Goal: Use online tool/utility: Utilize a website feature to perform a specific function

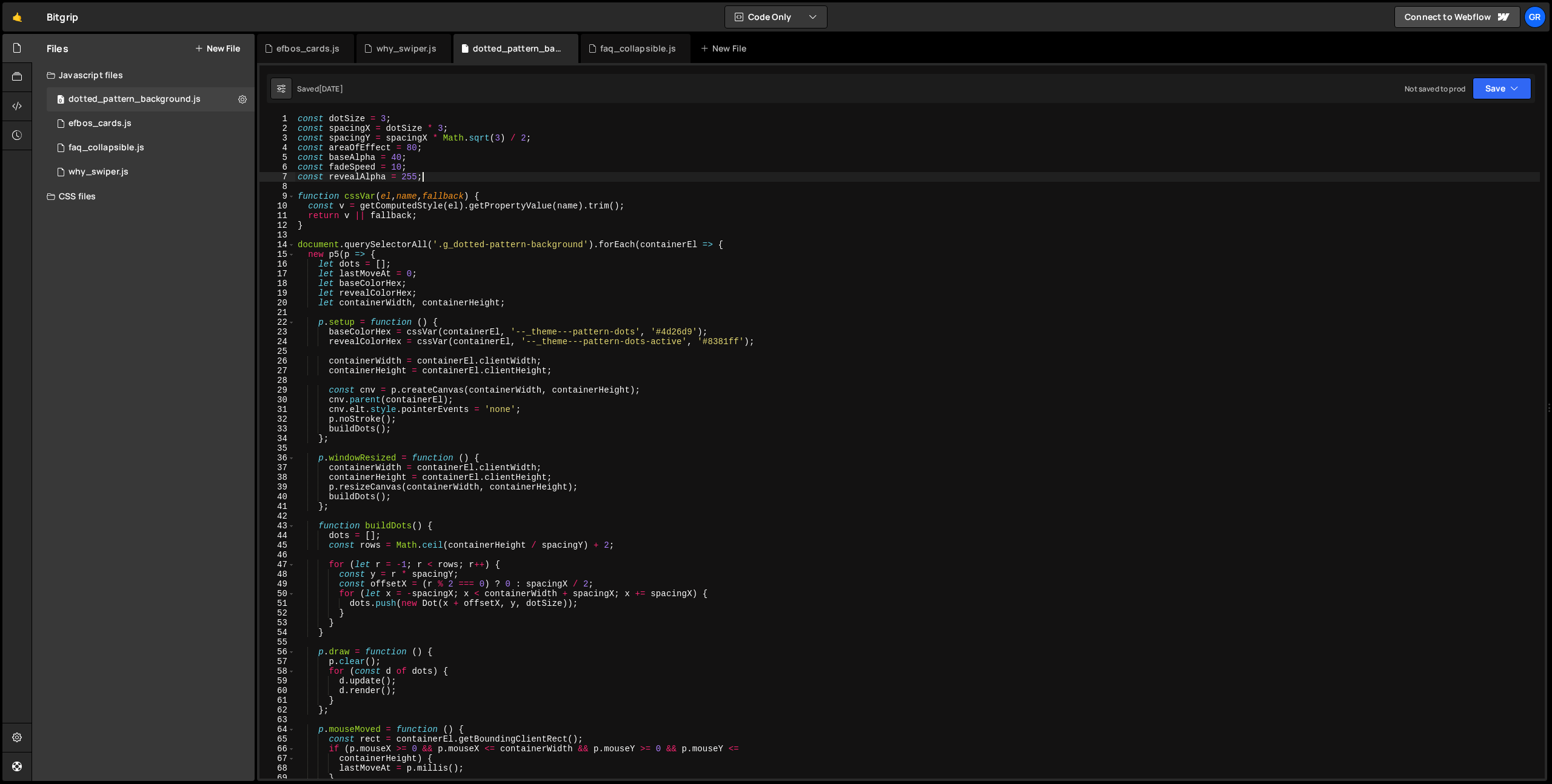
click at [456, 177] on div "const dotSize = 3 ; const spacingX = dotSize * 3 ; const spacingY = spacingX * …" at bounding box center [917, 456] width 1245 height 685
click at [440, 250] on div "const dotSize = 3 ; const spacingX = dotSize * 3 ; const spacingY = spacingX * …" at bounding box center [917, 456] width 1245 height 685
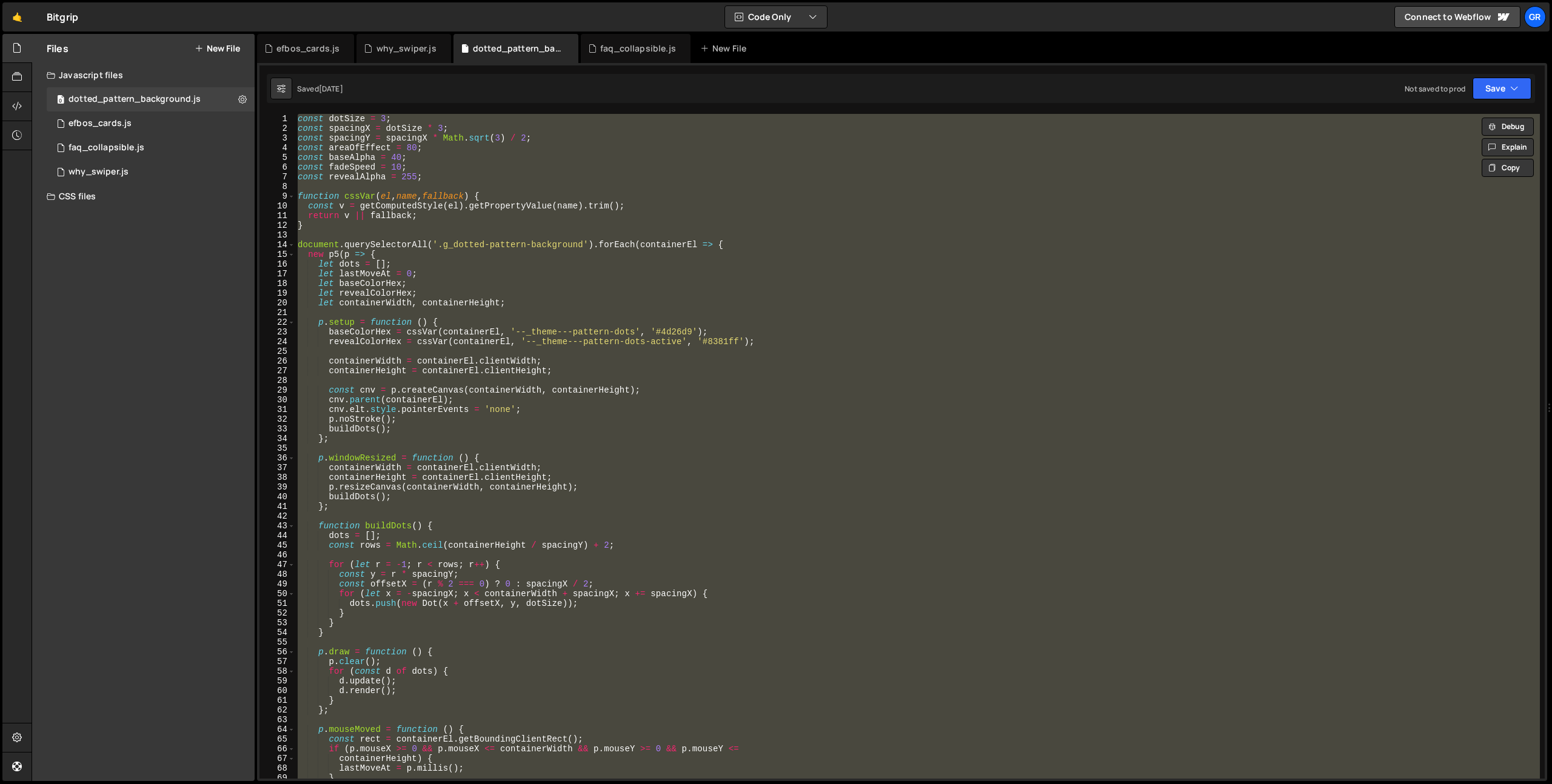
click at [424, 170] on div "const dotSize = 3 ; const spacingX = dotSize * 3 ; const spacingY = spacingX * …" at bounding box center [917, 446] width 1245 height 665
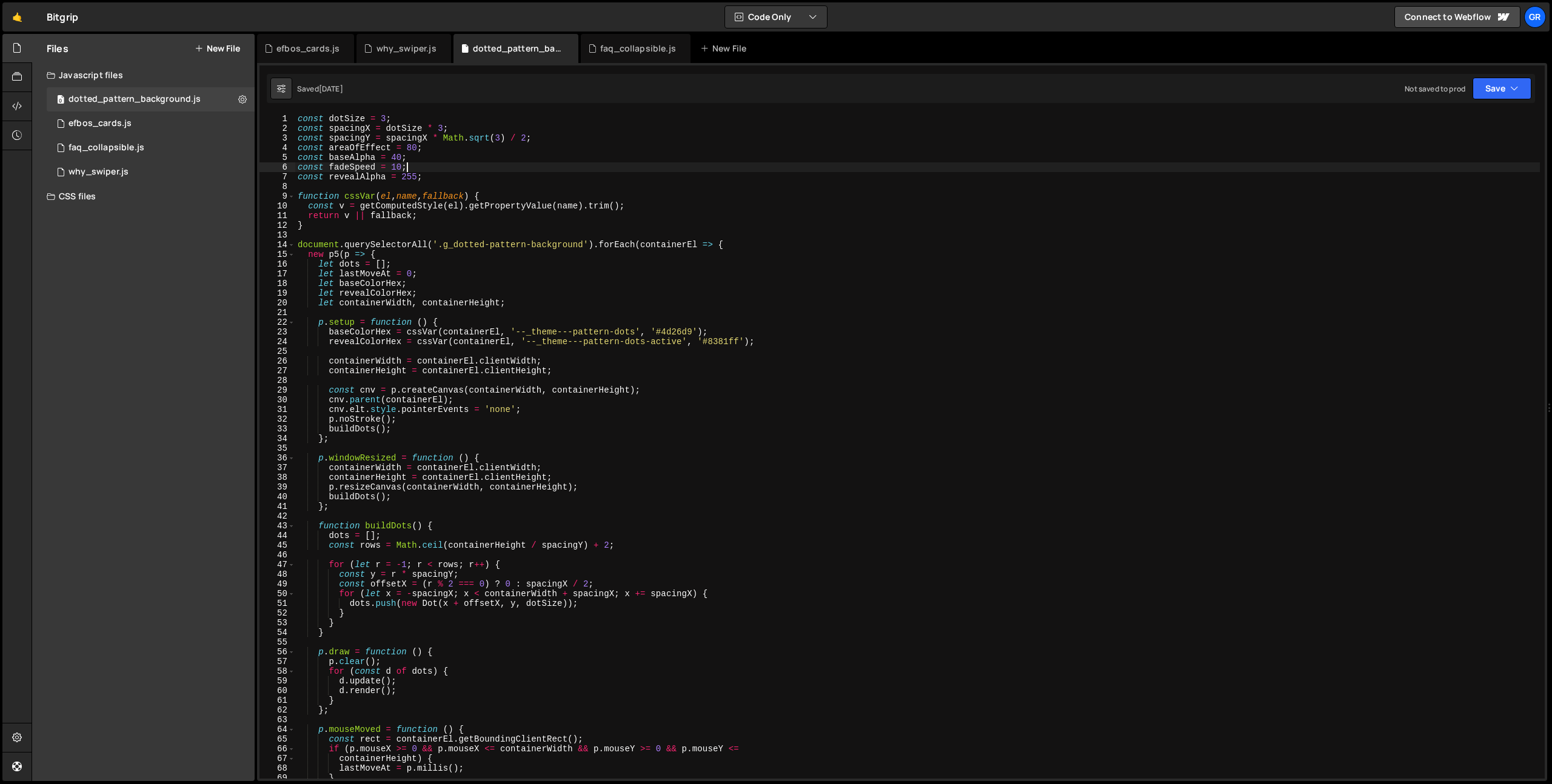
click at [542, 224] on div "const dotSize = 3 ; const spacingX = dotSize * 3 ; const spacingY = spacingX * …" at bounding box center [917, 456] width 1245 height 685
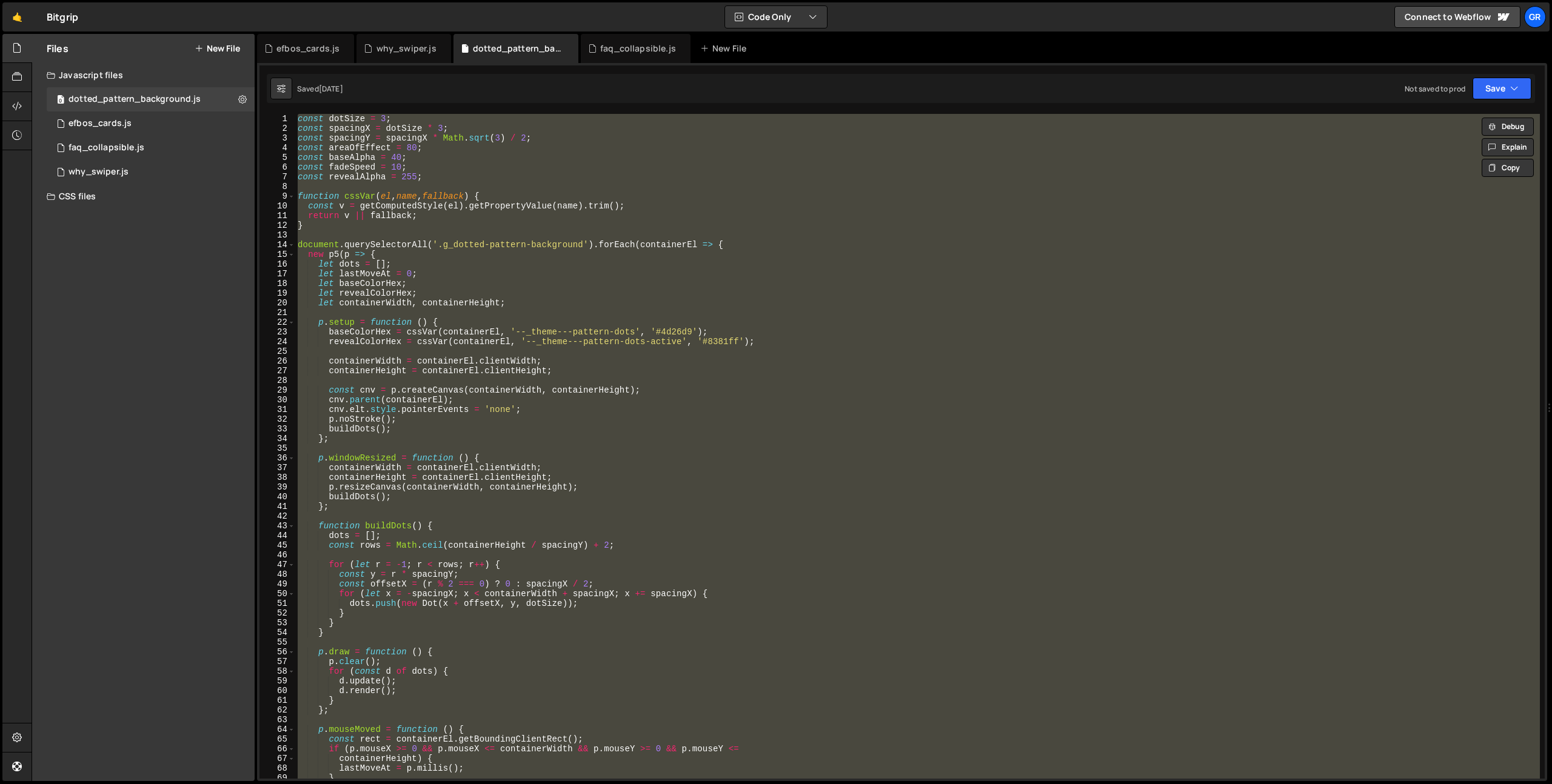
click at [127, 306] on div "Files New File Javascript files 0 dotted_pattern_background.js 0 0 efbos_cards.…" at bounding box center [143, 408] width 222 height 747
click at [616, 366] on div "const dotSize = 3 ; const spacingX = dotSize * 3 ; const spacingY = spacingX * …" at bounding box center [917, 456] width 1245 height 685
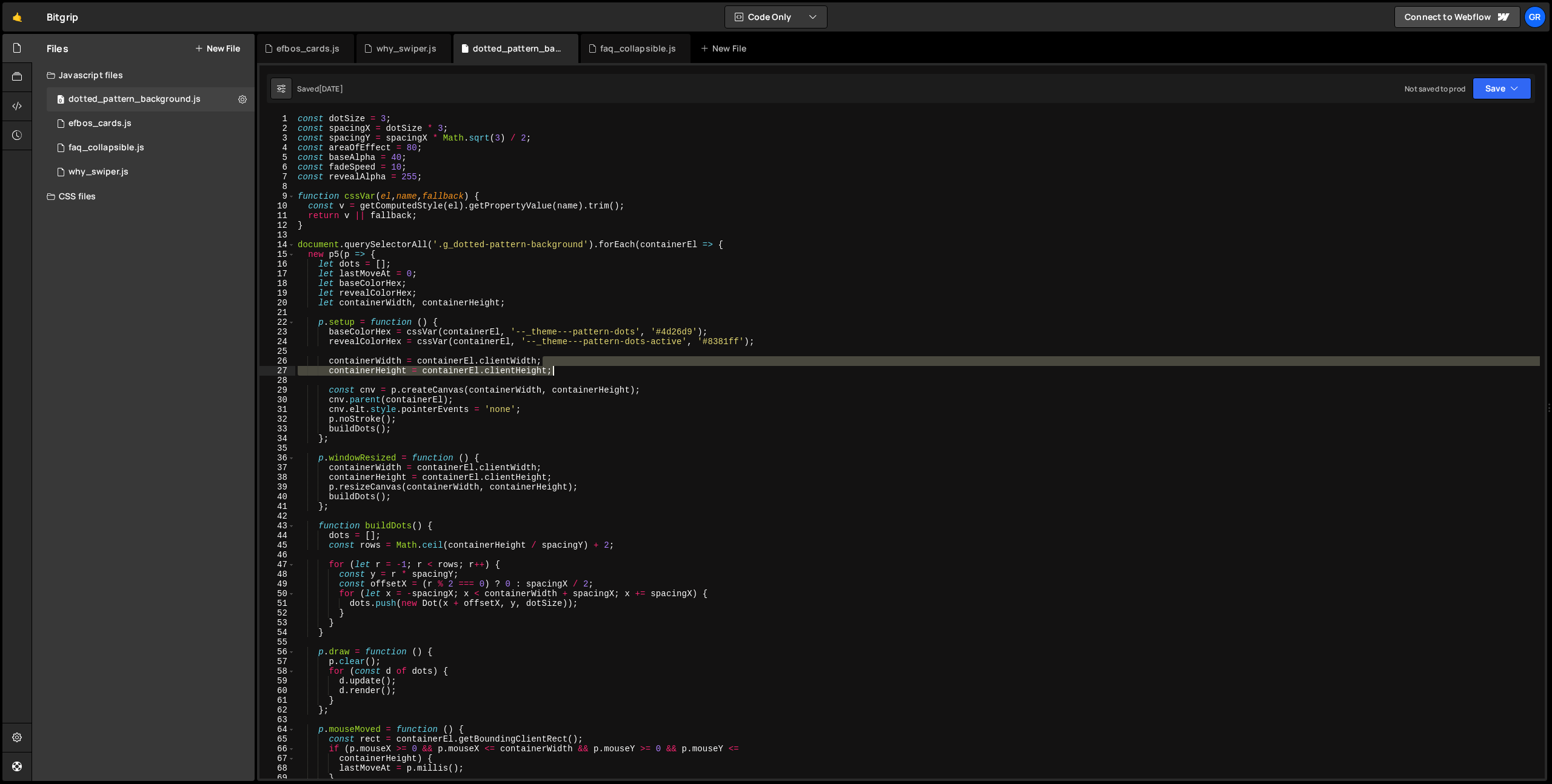
type textarea "});"
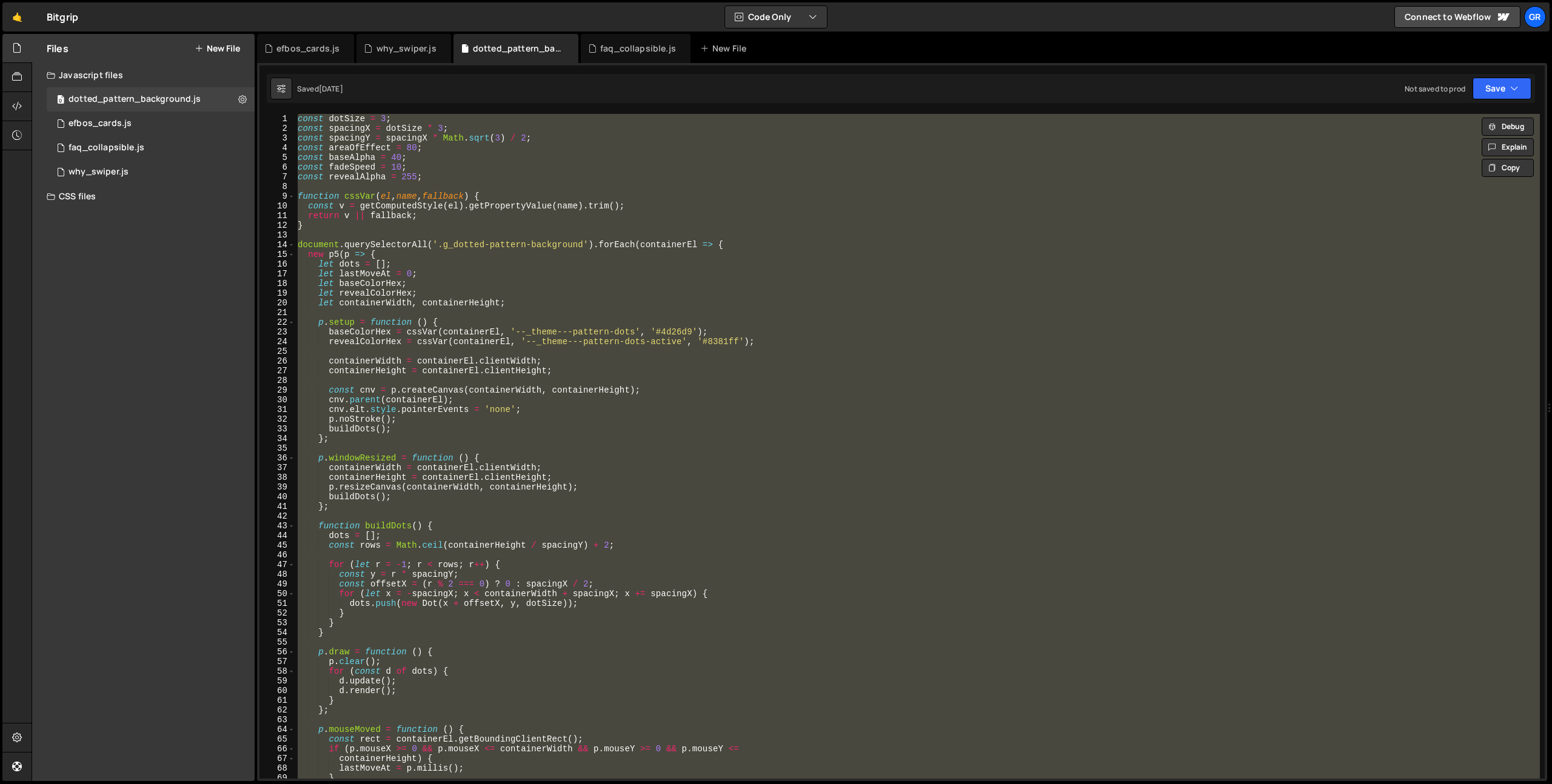
paste textarea
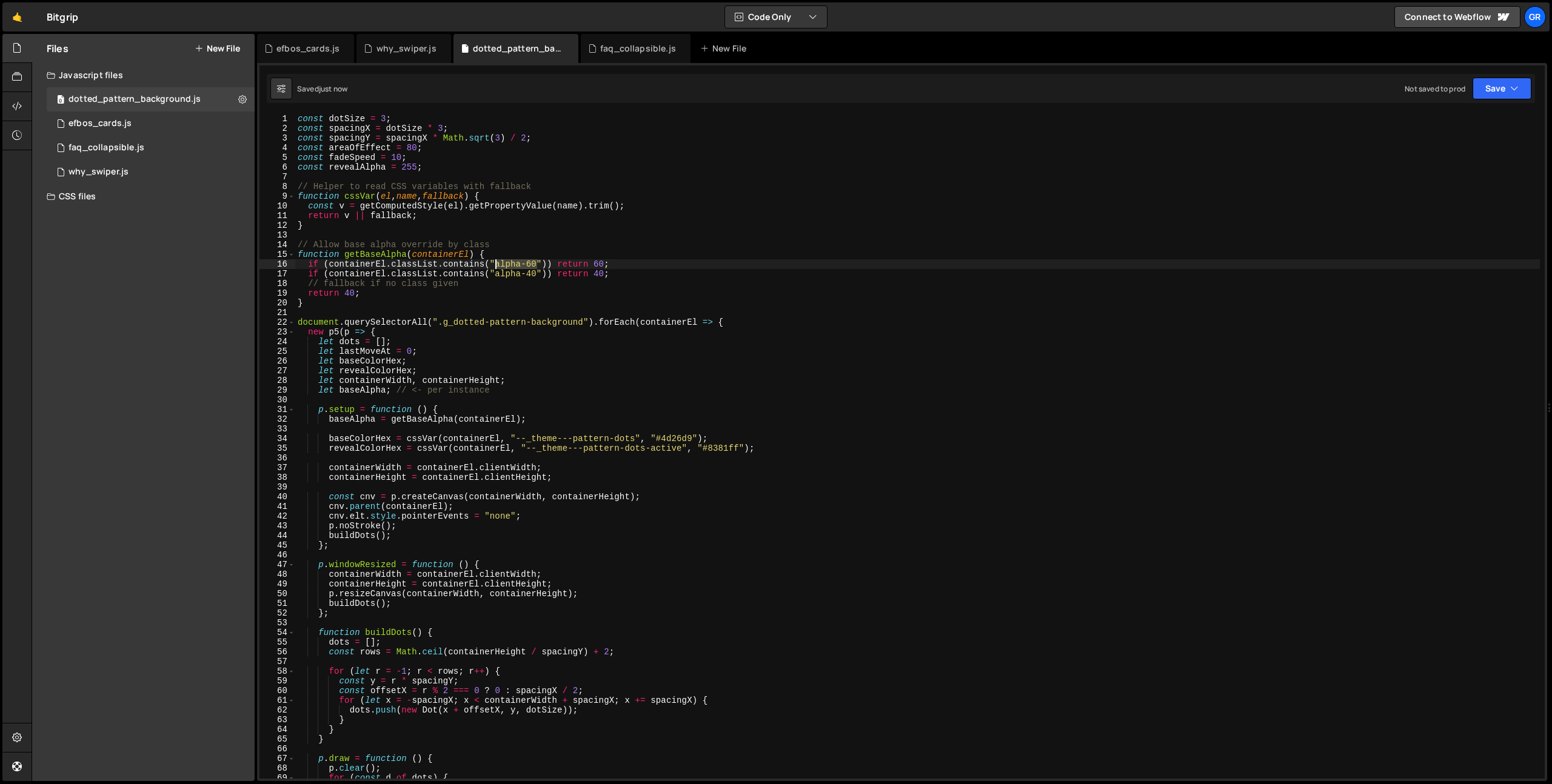
drag, startPoint x: 538, startPoint y: 263, endPoint x: 496, endPoint y: 263, distance: 42.0
click at [496, 263] on div "const dotSize = 3 ; const spacingX = dotSize * 3 ; const spacingY = spacingX * …" at bounding box center [917, 456] width 1245 height 685
drag, startPoint x: 494, startPoint y: 275, endPoint x: 536, endPoint y: 275, distance: 42.0
click at [536, 275] on div "const dotSize = 3 ; const spacingX = dotSize * 3 ; const spacingY = spacingX * …" at bounding box center [917, 456] width 1245 height 685
click at [486, 287] on div "const dotSize = 3 ; const spacingX = dotSize * 3 ; const spacingY = spacingX * …" at bounding box center [917, 456] width 1245 height 685
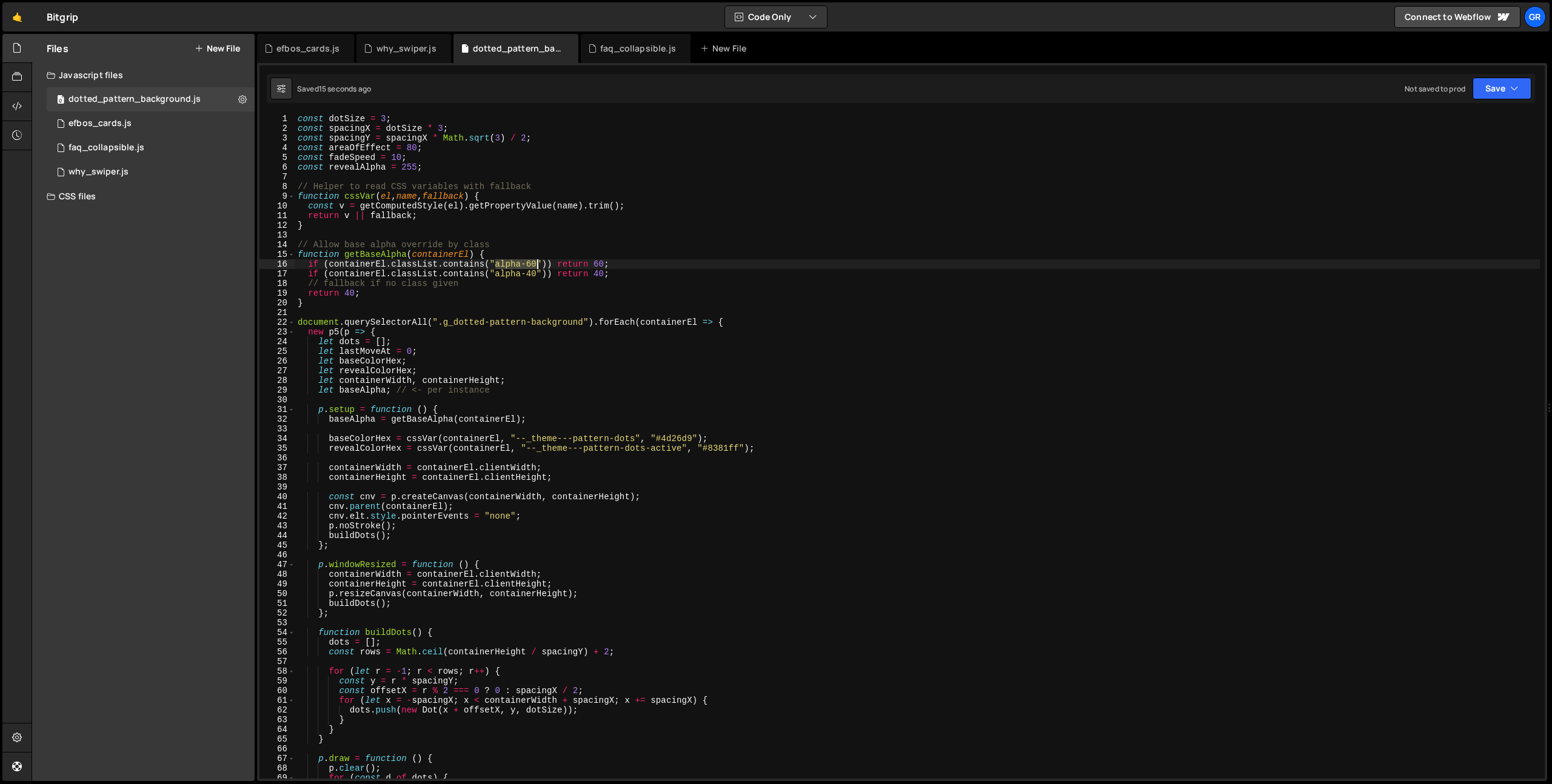
drag, startPoint x: 497, startPoint y: 266, endPoint x: 538, endPoint y: 265, distance: 41.0
click at [538, 265] on div "const dotSize = 3 ; const spacingX = dotSize * 3 ; const spacingY = spacingX * …" at bounding box center [917, 456] width 1245 height 685
type textarea "if (containerEl.classList.contains("alpha-60")) return 60;"
click at [553, 313] on div "const dotSize = 3 ; const spacingX = dotSize * 3 ; const spacingY = spacingX * …" at bounding box center [917, 456] width 1245 height 685
click at [600, 263] on div "const dotSize = 3 ; const spacingX = dotSize * 3 ; const spacingY = spacingX * …" at bounding box center [917, 456] width 1245 height 685
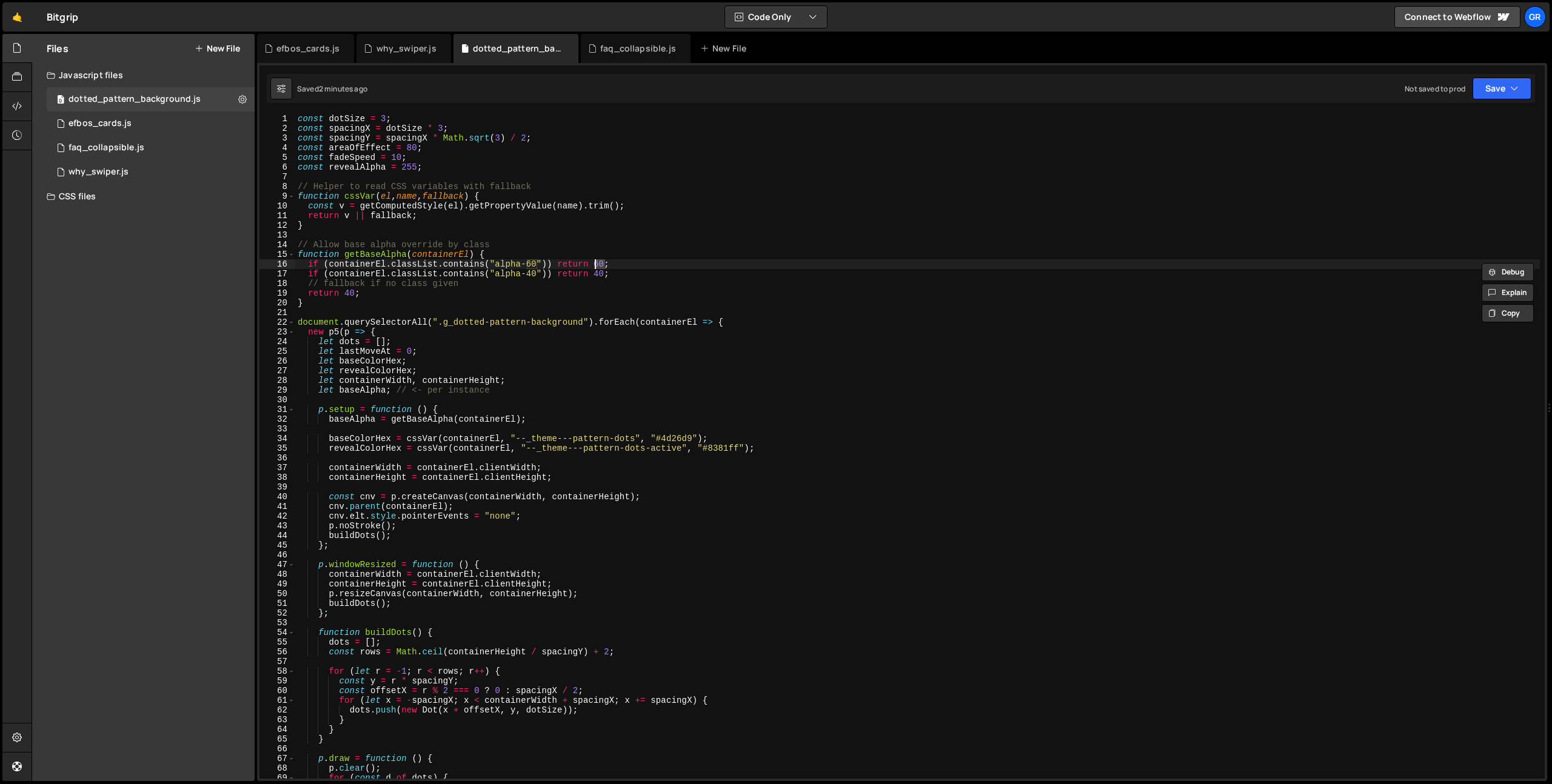
scroll to position [0, 22]
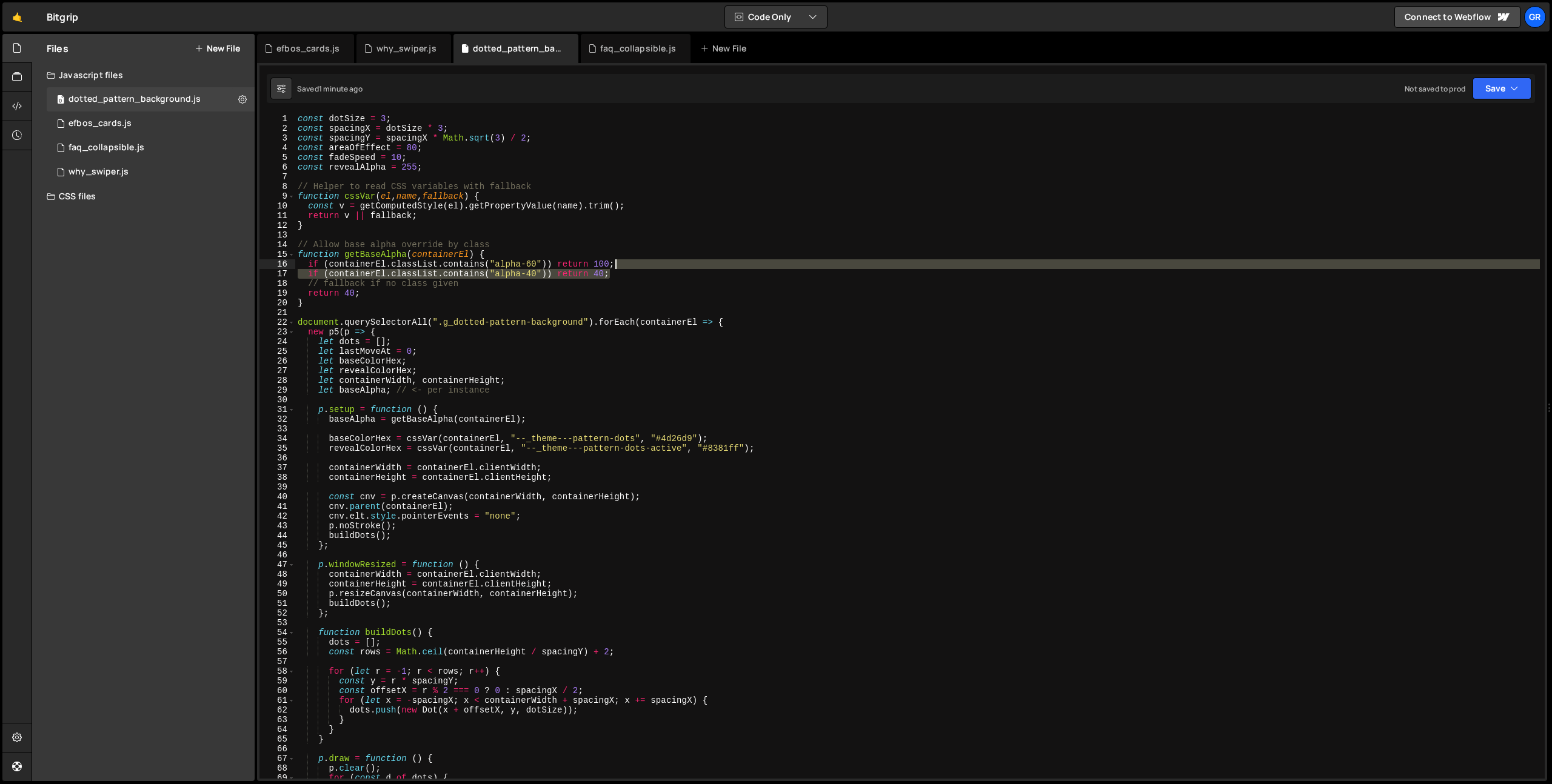
drag, startPoint x: 621, startPoint y: 273, endPoint x: 623, endPoint y: 267, distance: 6.3
click at [623, 267] on div "const dotSize = 3 ; const spacingX = dotSize * 3 ; const spacingY = spacingX * …" at bounding box center [917, 456] width 1245 height 685
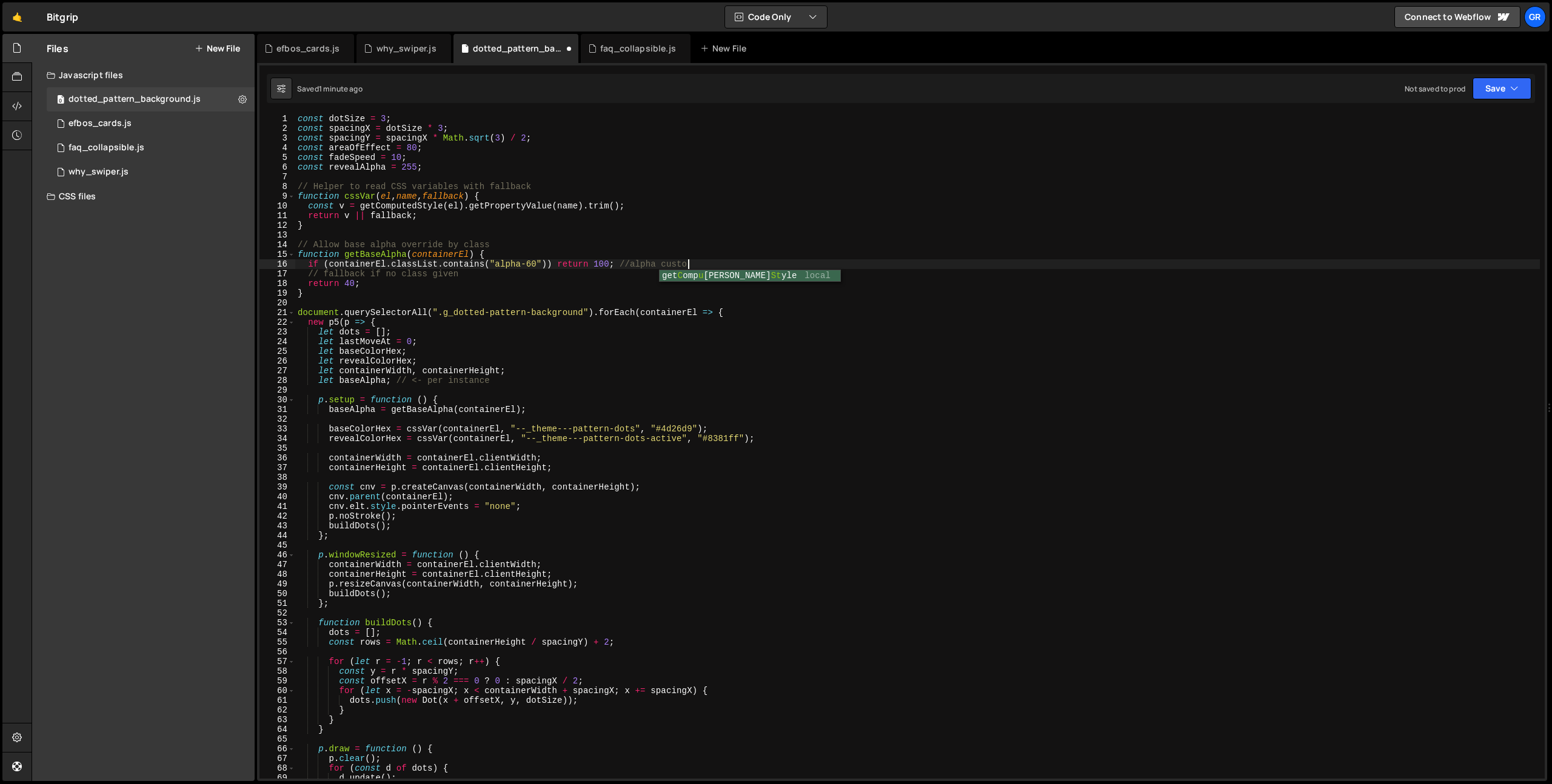
scroll to position [0, 26]
click at [532, 267] on div "const dotSize = 3 ; const spacingX = dotSize * 3 ; const spacingY = spacingX * …" at bounding box center [917, 456] width 1245 height 685
click at [590, 272] on div "const dotSize = 3 ; const spacingX = dotSize * 3 ; const spacingY = spacingX * …" at bounding box center [917, 456] width 1245 height 685
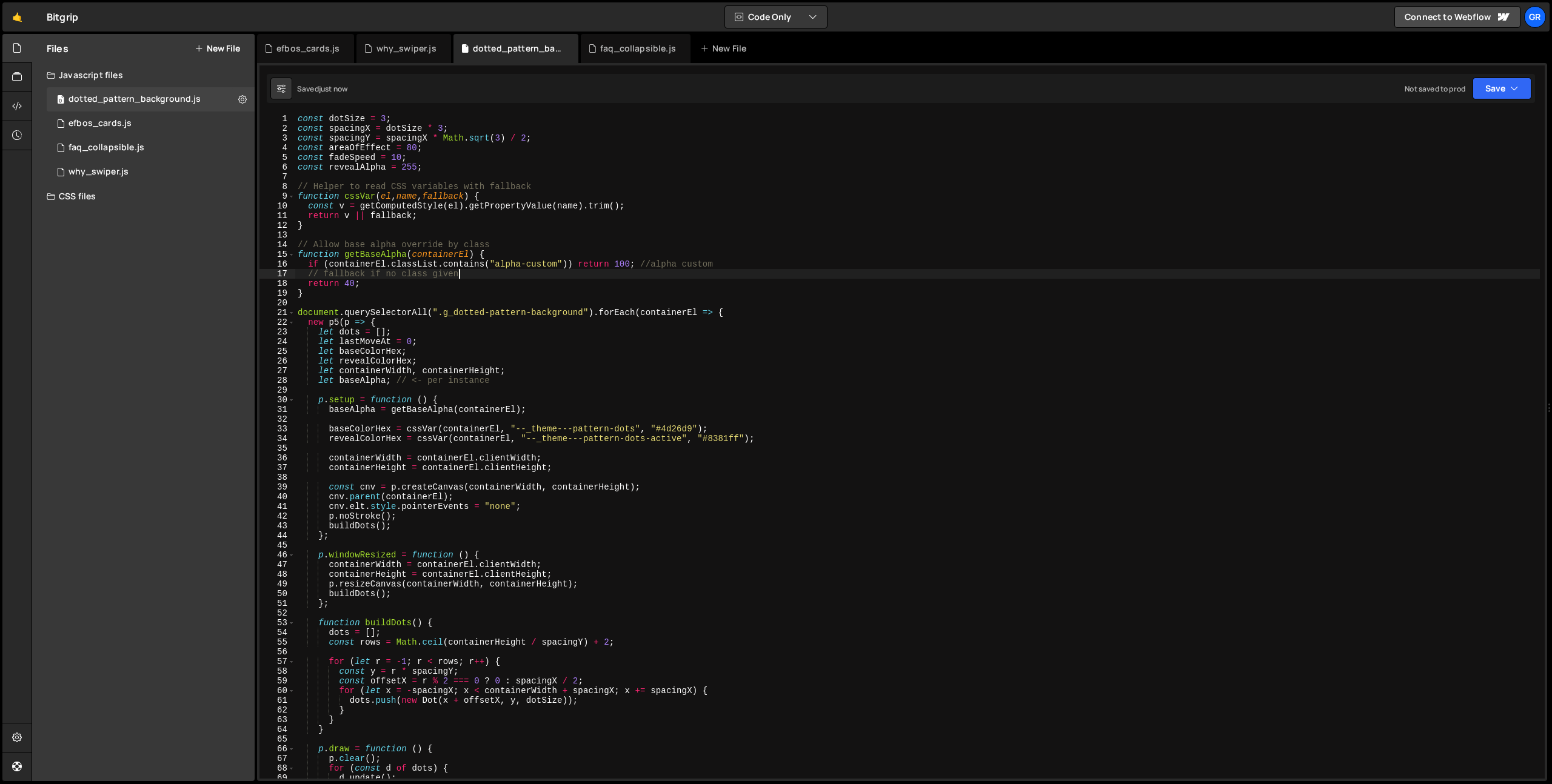
scroll to position [0, 11]
click at [748, 265] on div "const dotSize = 3 ; const spacingX = dotSize * 3 ; const spacingY = spacingX * …" at bounding box center [917, 456] width 1245 height 685
click at [781, 267] on div "const dotSize = 3 ; const spacingX = dotSize * 3 ; const spacingY = spacingX * …" at bounding box center [917, 456] width 1245 height 685
click at [725, 266] on div "const dotSize = 3 ; const spacingX = dotSize * 3 ; const spacingY = spacingX * …" at bounding box center [917, 456] width 1245 height 685
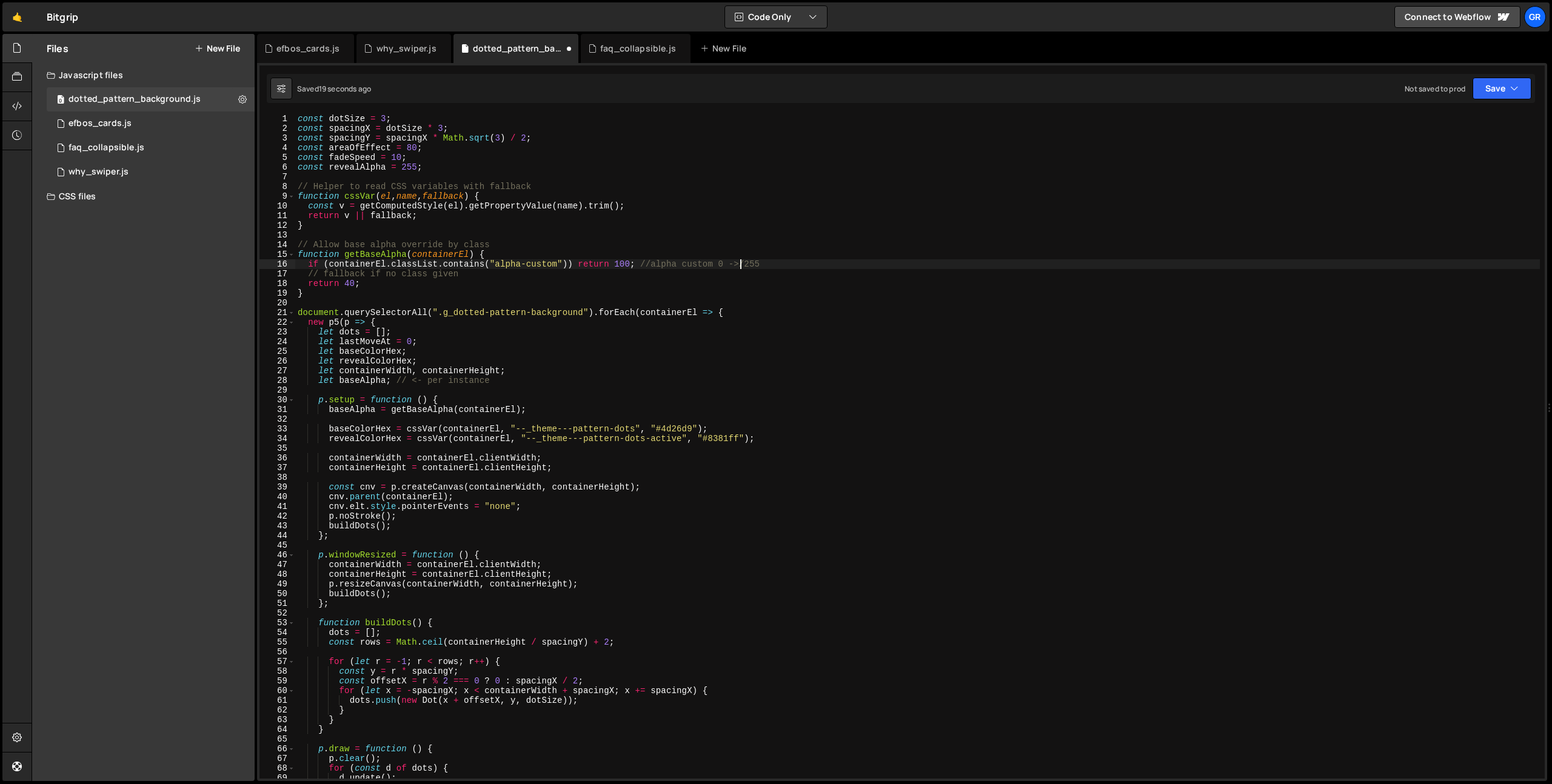
scroll to position [0, 31]
click at [791, 265] on div "const dotSize = 3 ; const spacingX = dotSize * 3 ; const spacingY = spacingX * …" at bounding box center [917, 456] width 1245 height 685
click at [721, 278] on div "const dotSize = 3 ; const spacingX = dotSize * 3 ; const spacingY = spacingX * …" at bounding box center [917, 456] width 1245 height 685
click at [664, 270] on div "const dotSize = 3 ; const spacingX = dotSize * 3 ; const spacingY = spacingX * …" at bounding box center [917, 456] width 1245 height 685
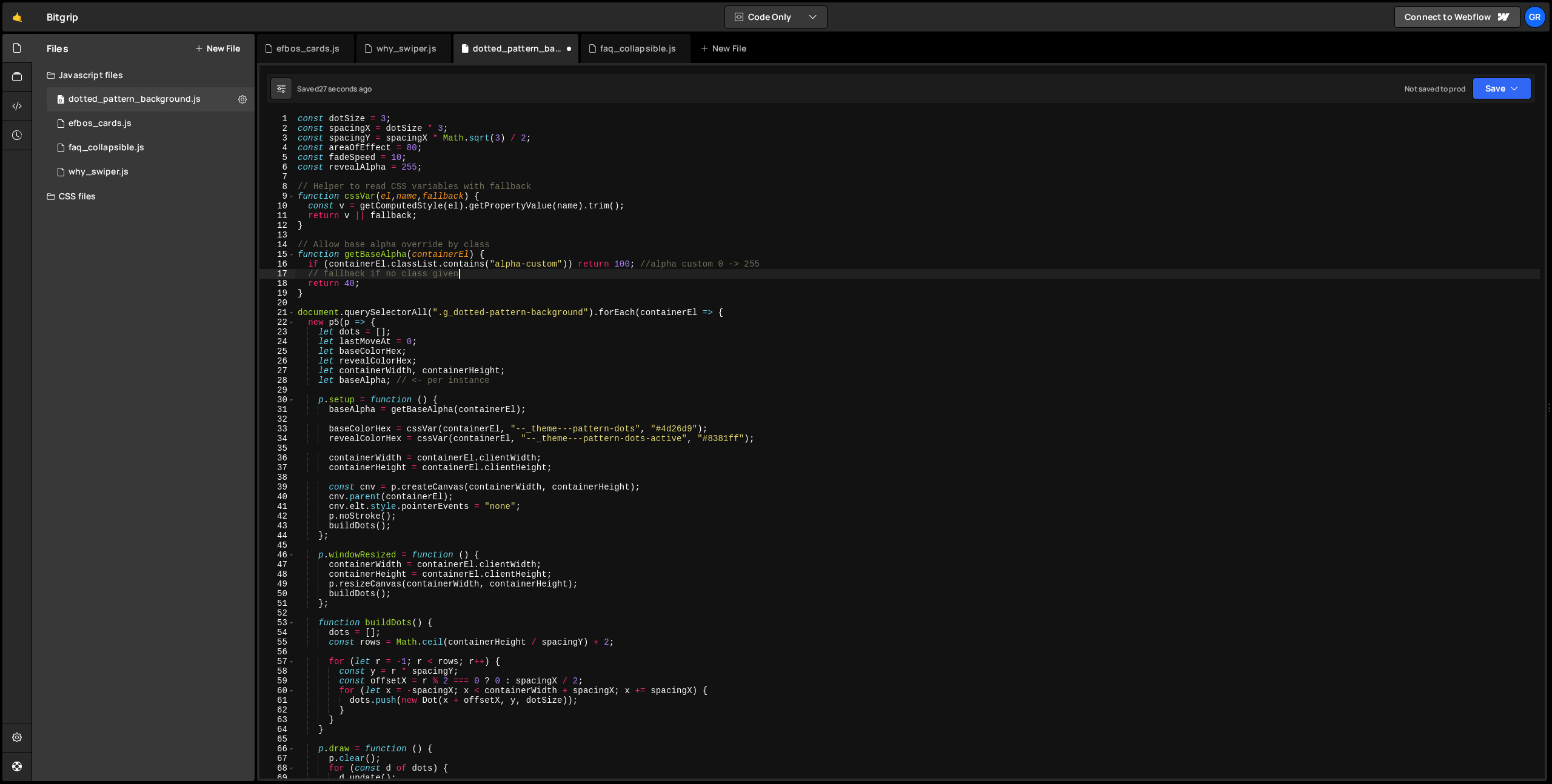
click at [664, 270] on div "const dotSize = 3 ; const spacingX = dotSize * 3 ; const spacingY = spacingX * …" at bounding box center [917, 456] width 1245 height 685
click at [682, 266] on div "const dotSize = 3 ; const spacingX = dotSize * 3 ; const spacingY = spacingX * …" at bounding box center [917, 456] width 1245 height 685
click at [651, 265] on div "const dotSize = 3 ; const spacingX = dotSize * 3 ; const spacingY = spacingX * …" at bounding box center [917, 456] width 1245 height 685
click at [380, 281] on div "const dotSize = 3 ; const spacingX = dotSize * 3 ; const spacingY = spacingX * …" at bounding box center [917, 456] width 1245 height 685
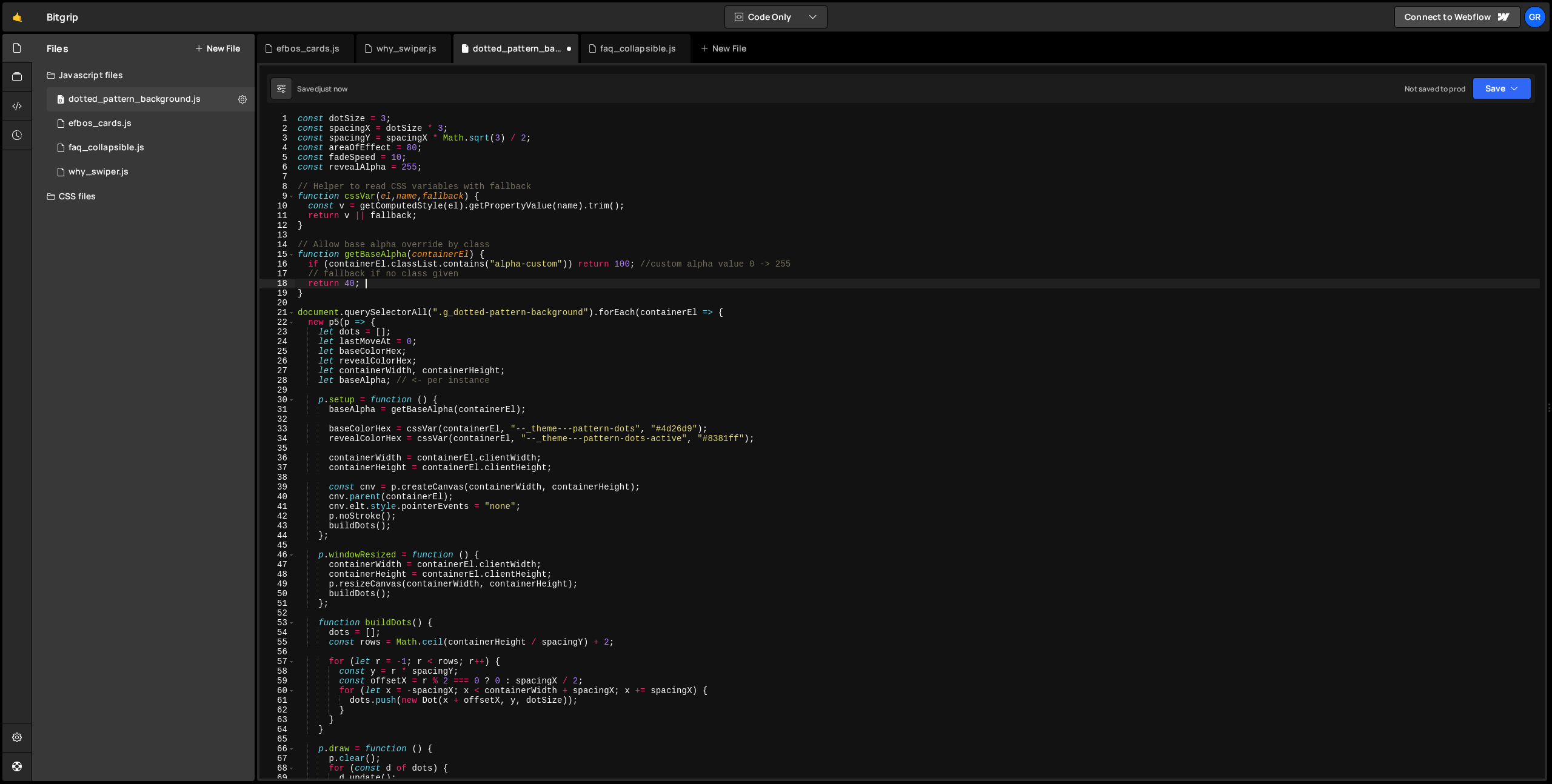
scroll to position [0, 4]
drag, startPoint x: 467, startPoint y: 273, endPoint x: 275, endPoint y: 273, distance: 192.0
click at [275, 273] on div "return 40; 1 2 3 4 5 6 7 8 9 10 11 12 13 14 15 16 17 18 19 20 21 22 23 24 25 26…" at bounding box center [902, 446] width 1285 height 665
click at [474, 170] on div "const dotSize = 3 ; const spacingX = dotSize * 3 ; const spacingY = spacingX * …" at bounding box center [917, 456] width 1245 height 685
type textarea "const revealAlpha = 255;"
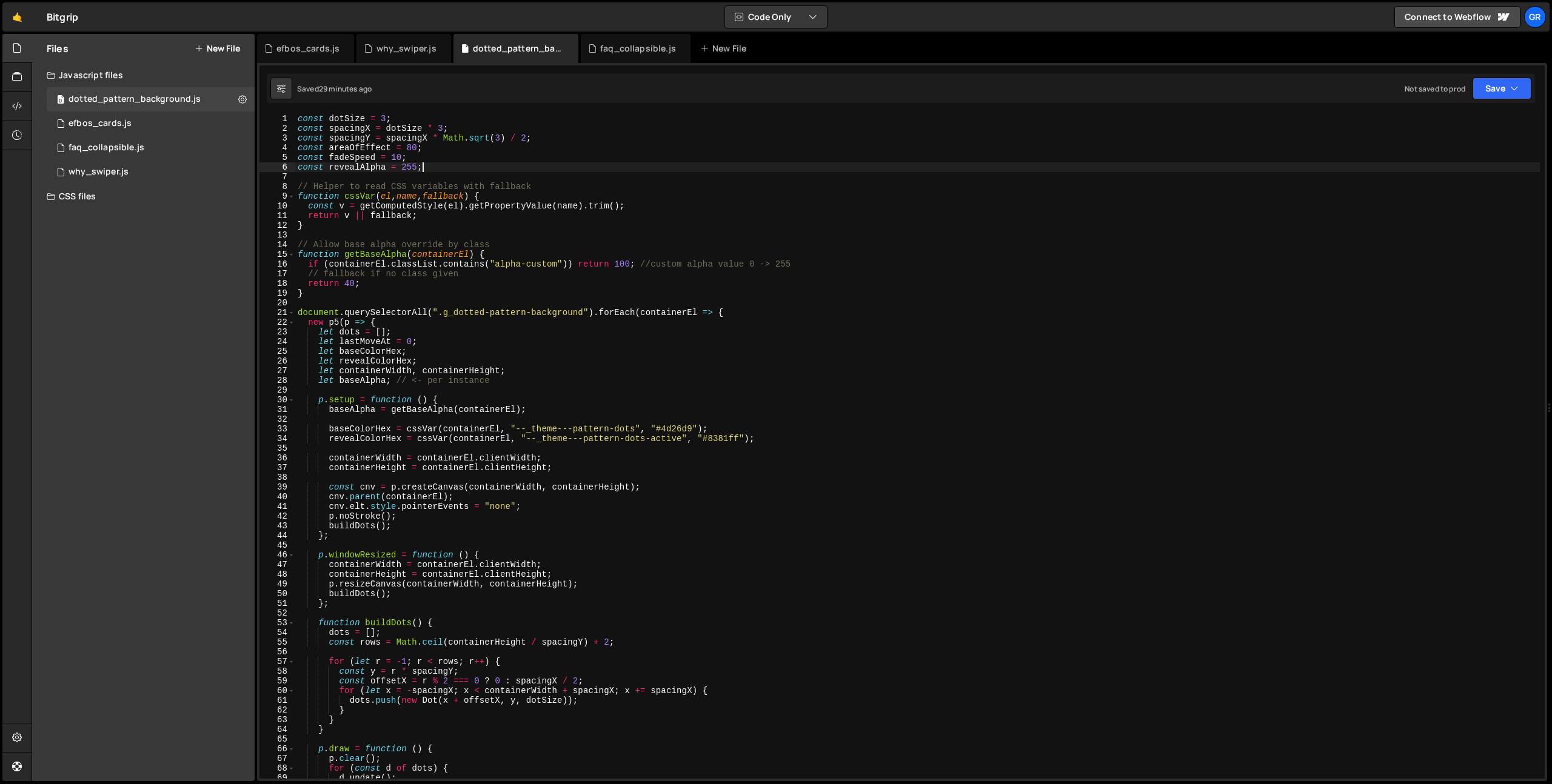
click at [314, 177] on div "const dotSize = 3 ; const spacingX = dotSize * 3 ; const spacingY = spacingX * …" at bounding box center [917, 456] width 1245 height 685
click at [519, 209] on div "const dotSize = 3 ; const spacingX = dotSize * 3 ; const spacingY = spacingX * …" at bounding box center [917, 456] width 1245 height 685
type textarea "});"
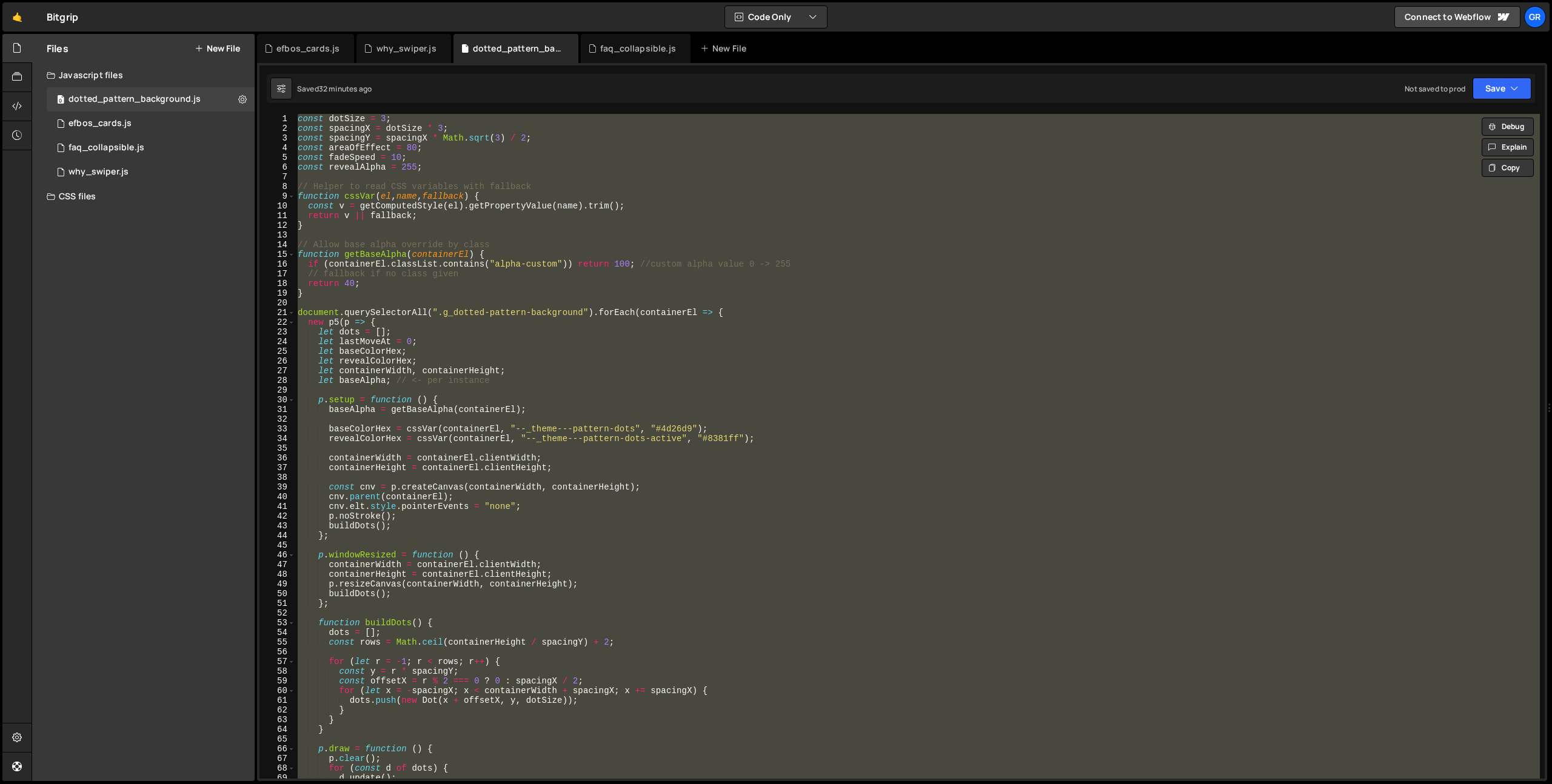
paste textarea
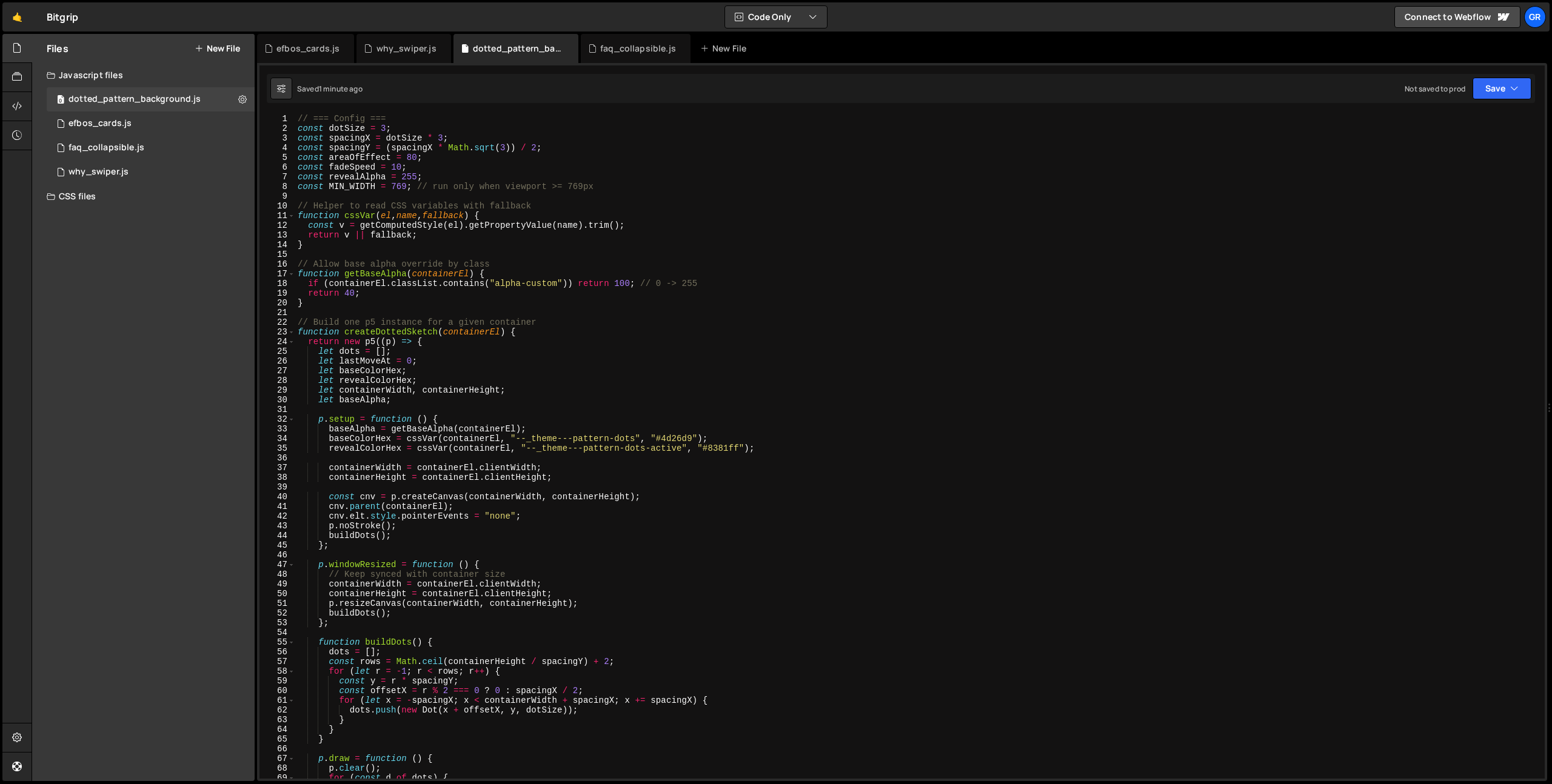
click at [448, 243] on div "// === Config === const dotSize = 3 ; const spacingX = dotSize * 3 ; const spac…" at bounding box center [917, 456] width 1245 height 685
type textarea "}"
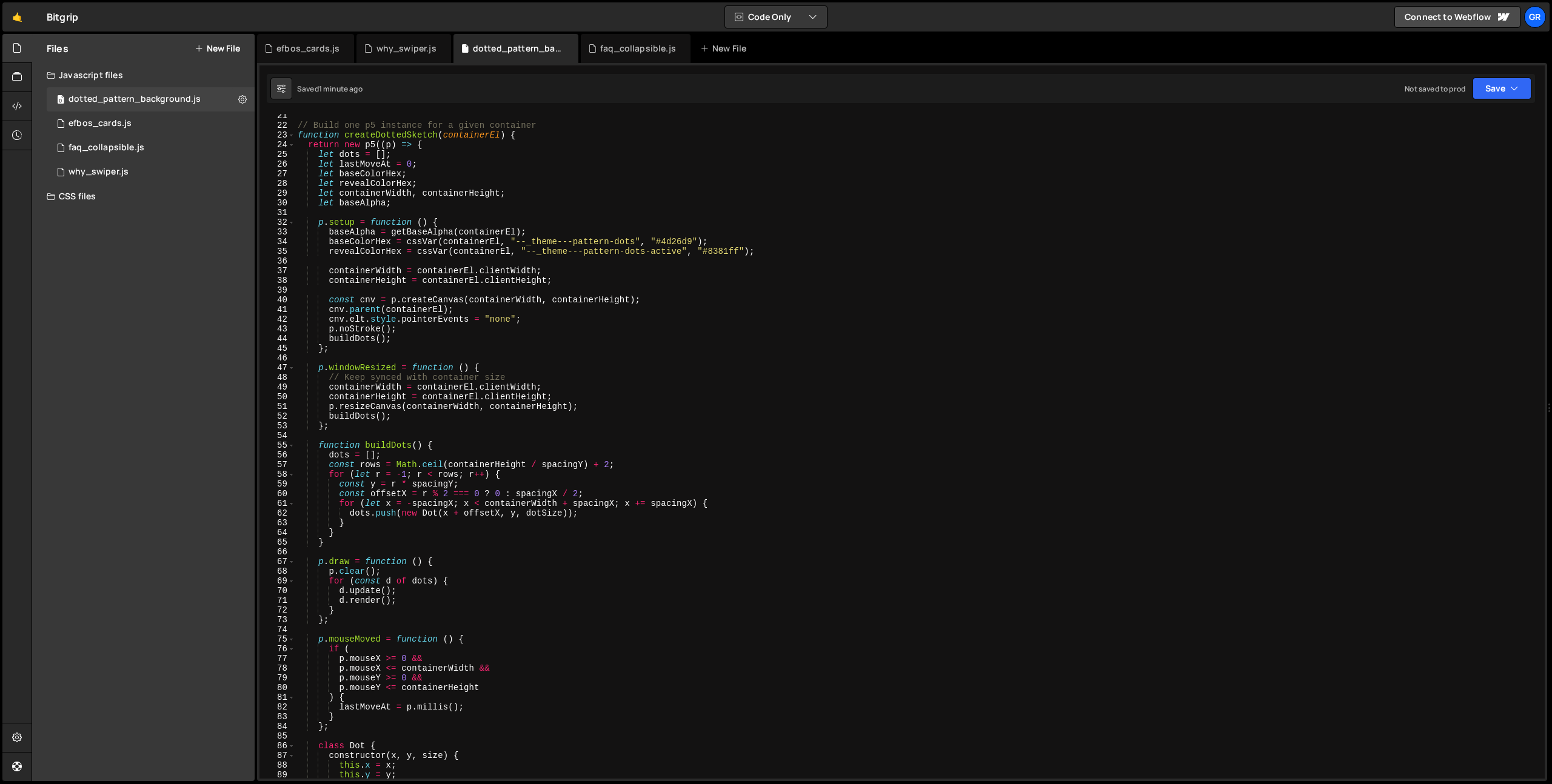
scroll to position [272, 0]
